Goal: Find contact information: Obtain details needed to contact an individual or organization

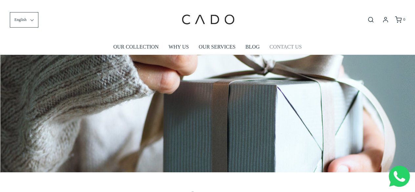
click at [283, 44] on link "CONTACT US" at bounding box center [285, 46] width 32 height 15
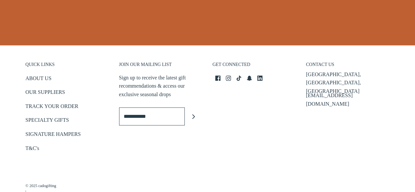
scroll to position [343, 0]
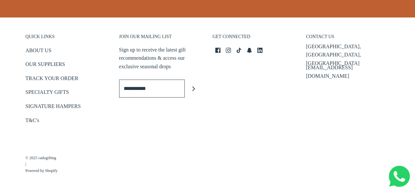
click at [403, 174] on img at bounding box center [399, 176] width 21 height 21
